Goal: Transaction & Acquisition: Subscribe to service/newsletter

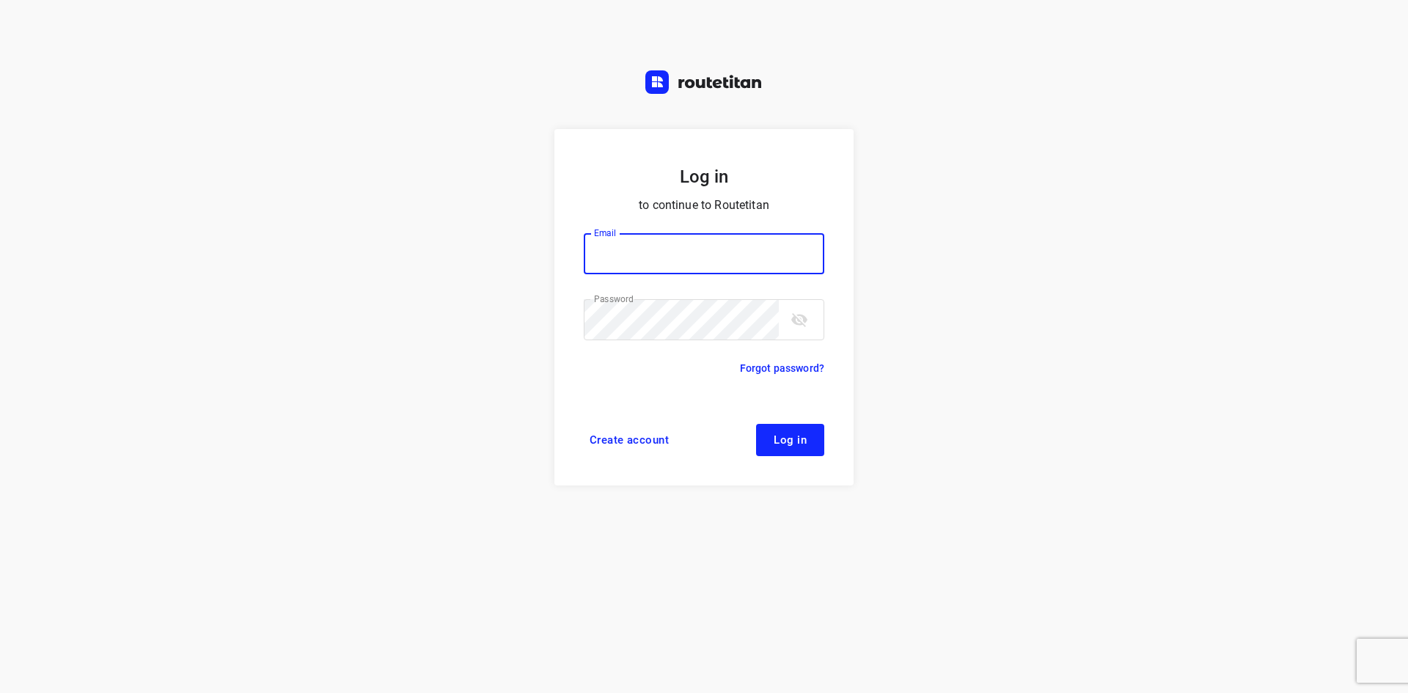
type input "[EMAIL_ADDRESS][DOMAIN_NAME]"
click at [775, 448] on button "Log in" at bounding box center [790, 440] width 68 height 32
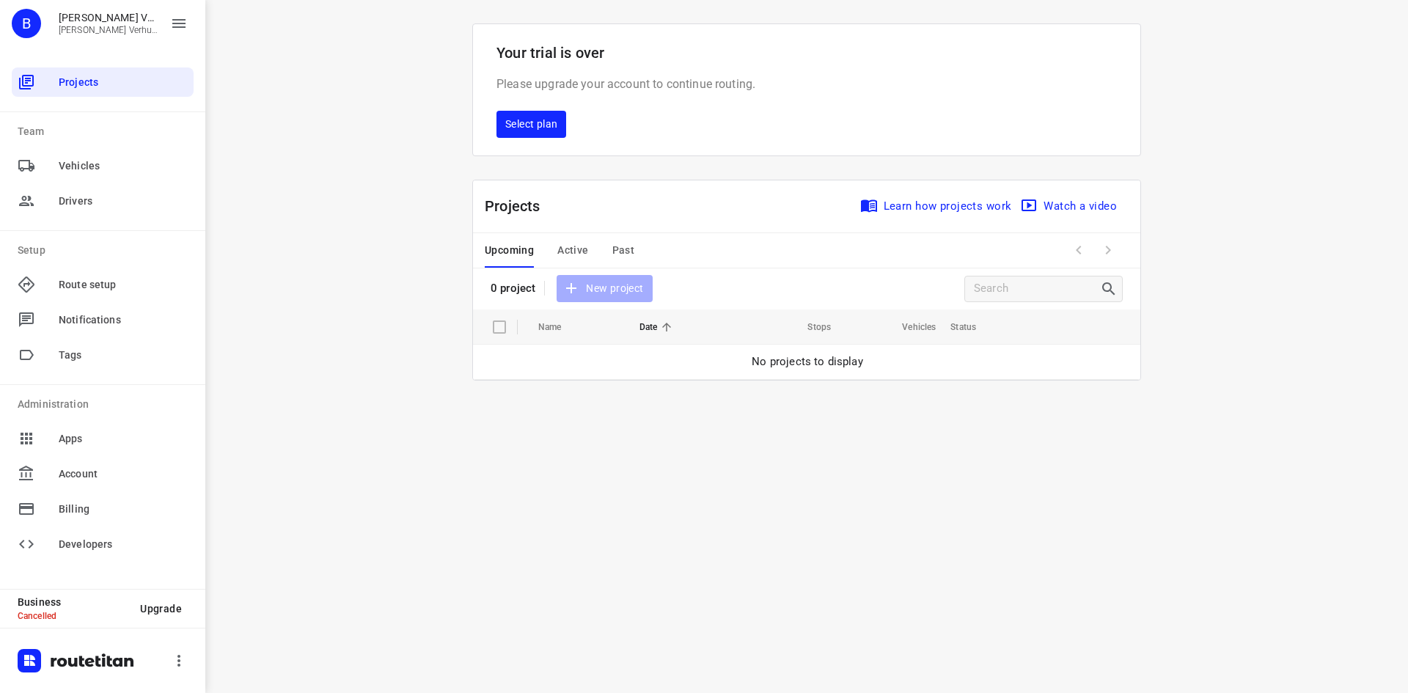
click at [125, 201] on span "Drivers" at bounding box center [123, 201] width 129 height 15
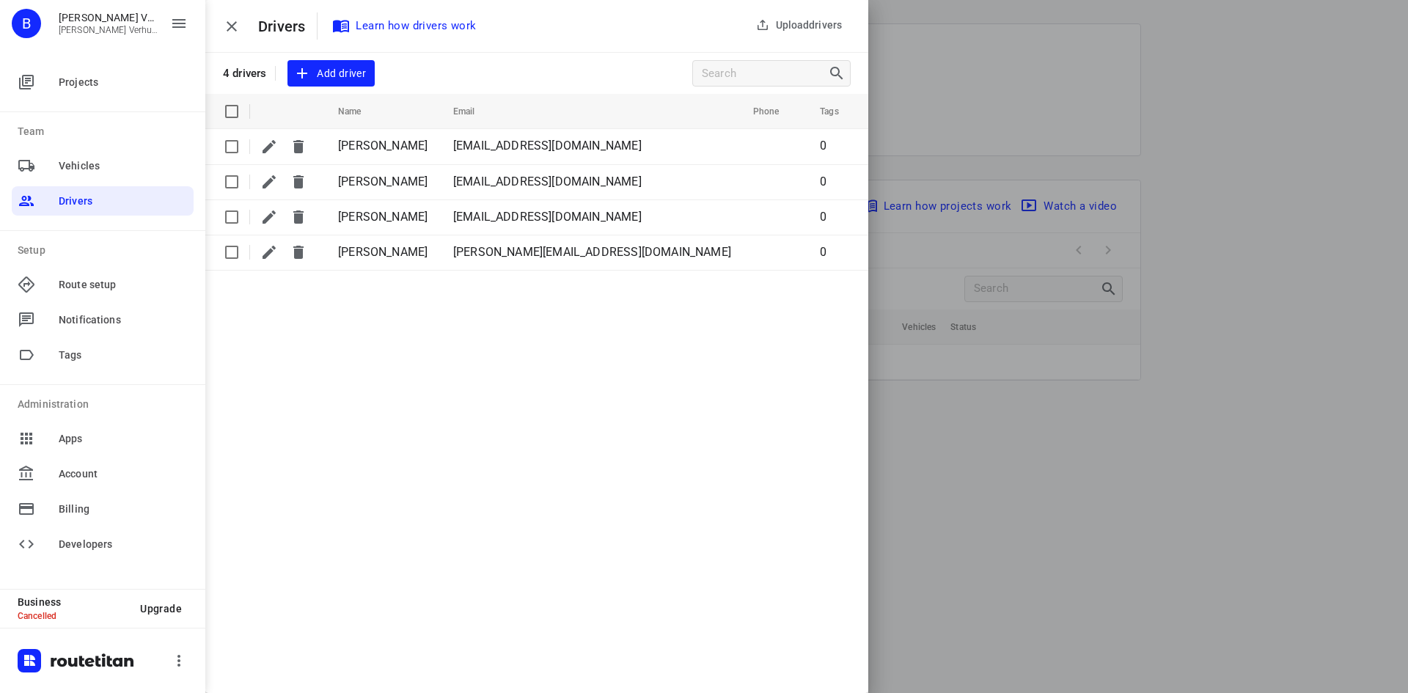
click at [159, 170] on span "Vehicles" at bounding box center [123, 165] width 129 height 15
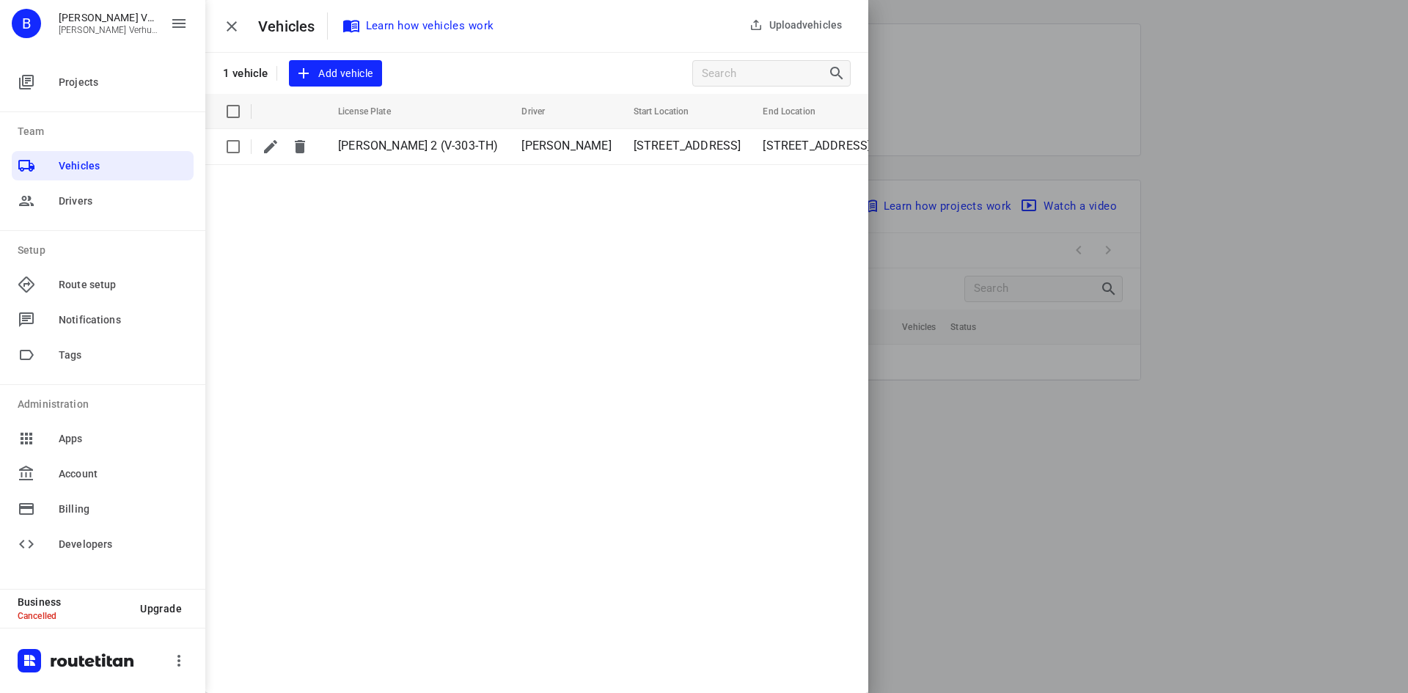
click at [165, 282] on span "Route setup" at bounding box center [123, 284] width 129 height 15
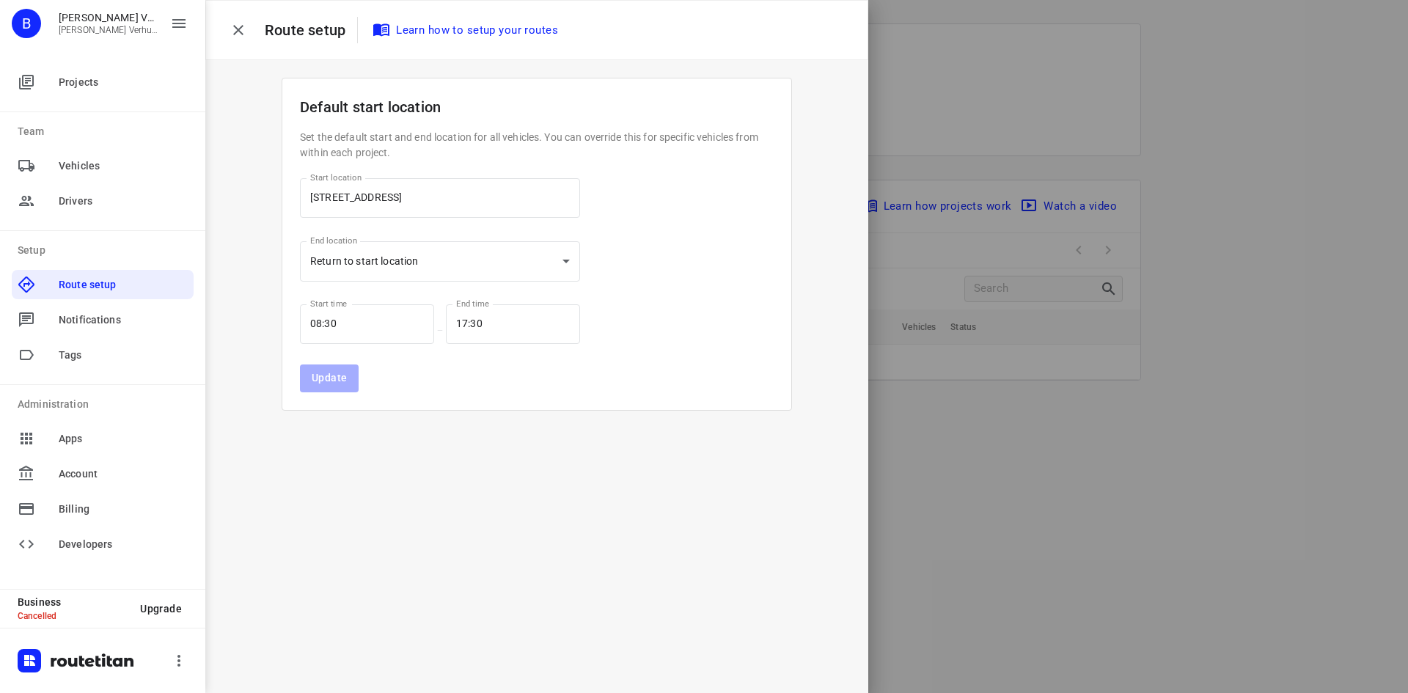
click at [386, 499] on div "Route setup Learn how to setup your routes Default start location Set the defau…" at bounding box center [434, 346] width 868 height 693
click at [307, 34] on p "Route setup" at bounding box center [311, 30] width 92 height 22
click at [243, 31] on icon "button" at bounding box center [238, 30] width 18 height 18
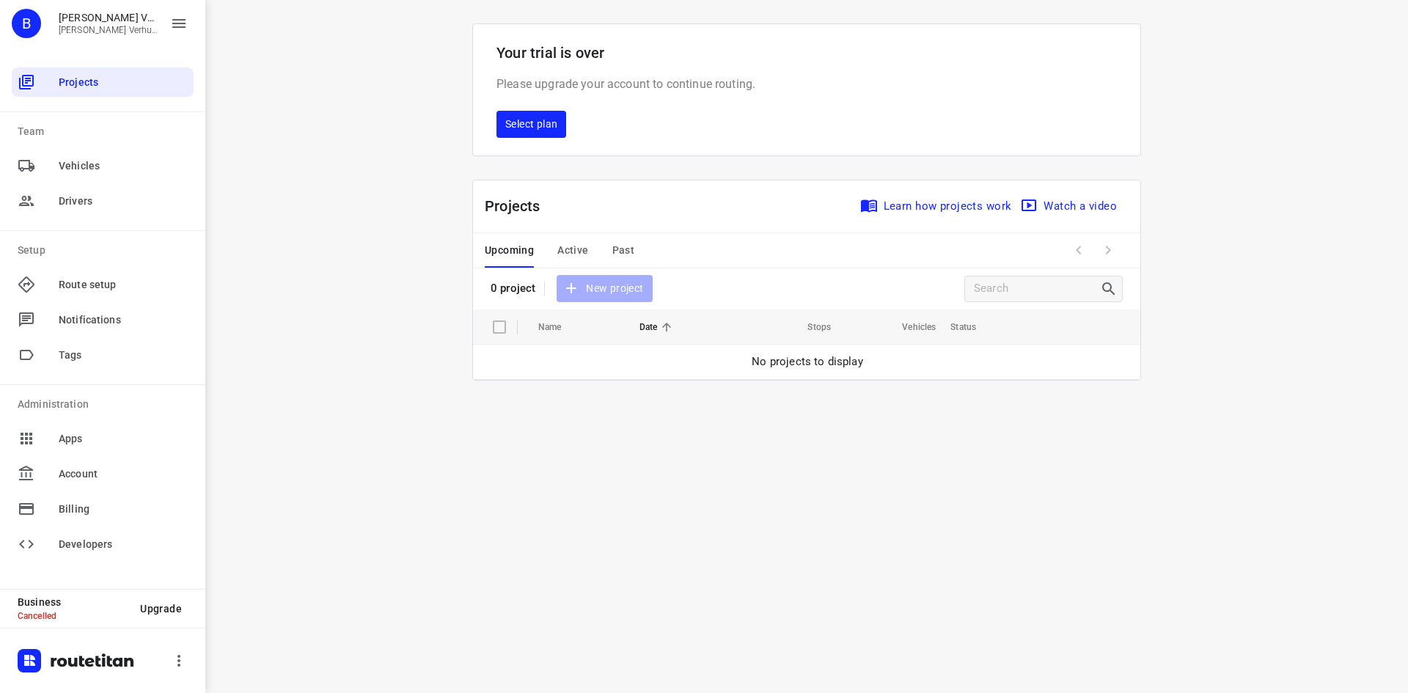
click at [536, 128] on span "Select plan" at bounding box center [531, 124] width 52 height 18
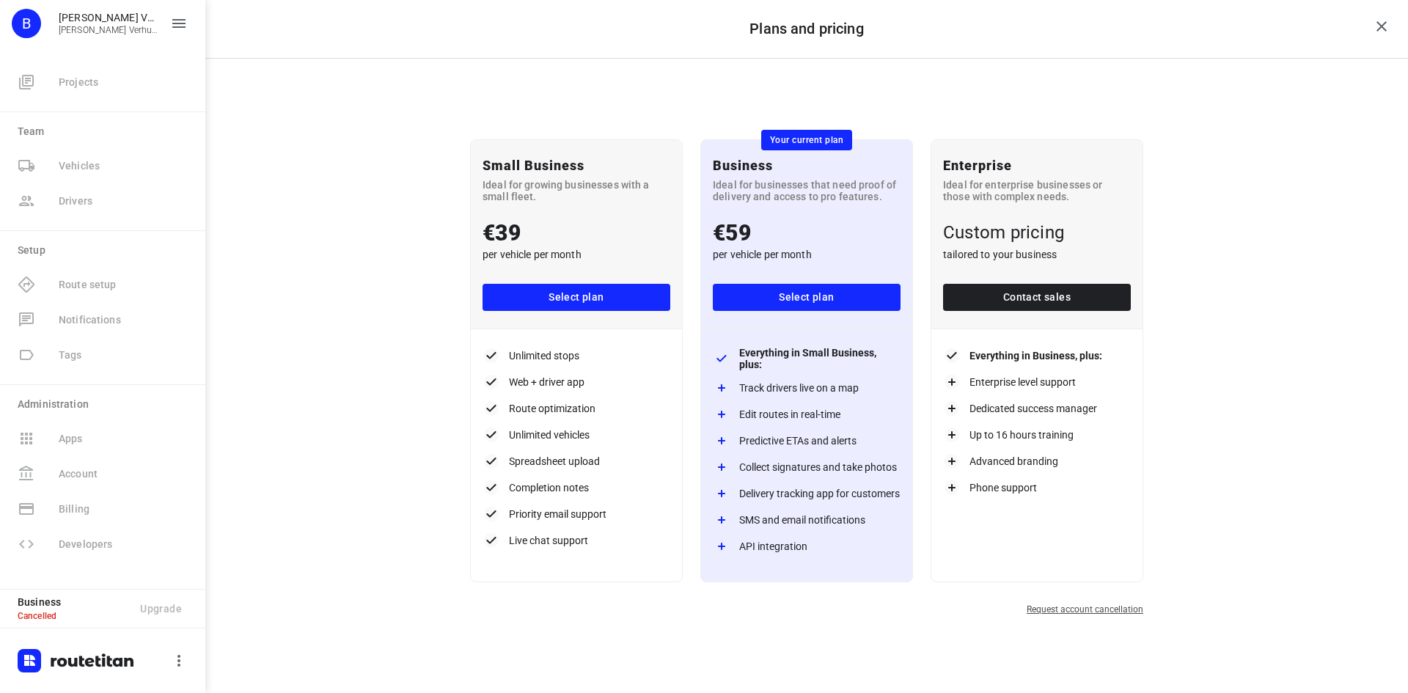
click at [391, 295] on div "Small Business Ideal for growing businesses with a small fleet. €39 per vehicle…" at bounding box center [806, 376] width 1202 height 634
click at [305, 185] on div "Small Business Ideal for growing businesses with a small fleet. €39 per vehicle…" at bounding box center [806, 376] width 1202 height 634
